Goal: Go to known website: Access a specific website the user already knows

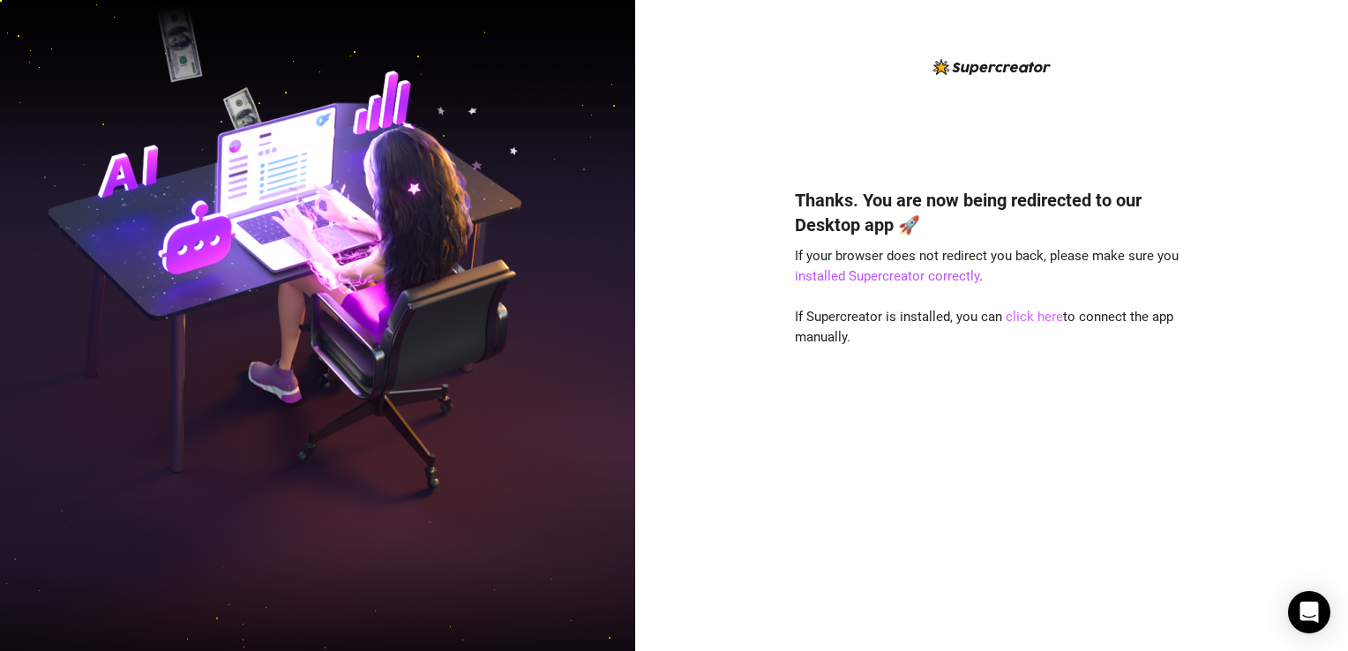
click at [1025, 312] on link "click here" at bounding box center [1034, 317] width 57 height 16
click at [1023, 320] on link "click here" at bounding box center [1034, 317] width 57 height 16
